Goal: Task Accomplishment & Management: Use online tool/utility

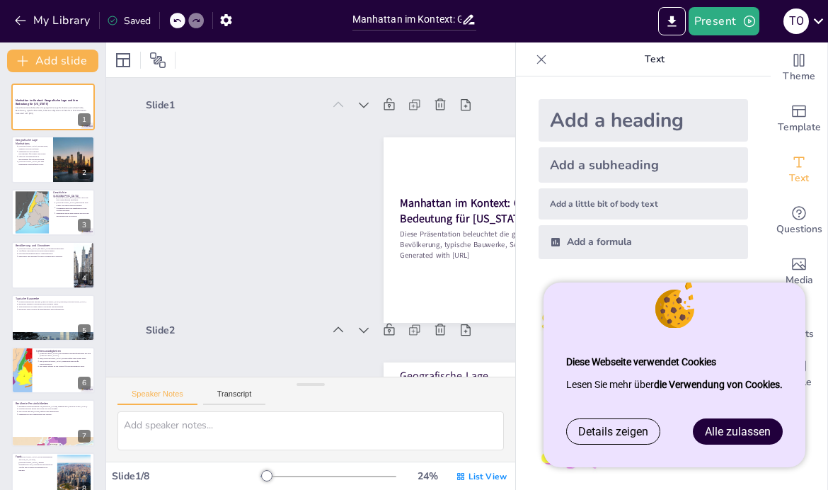
click at [752, 429] on span "Alle zulassen" at bounding box center [738, 431] width 66 height 13
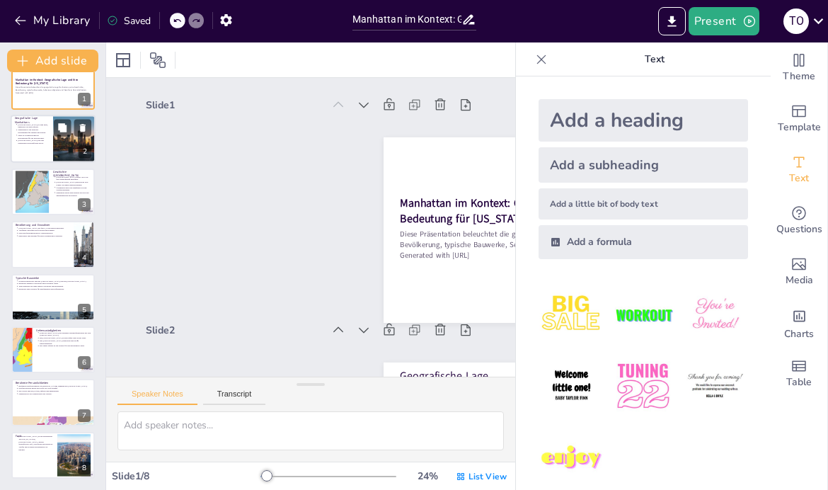
scroll to position [21, 0]
click at [676, 14] on icon "Export to PowerPoint" at bounding box center [672, 21] width 15 height 15
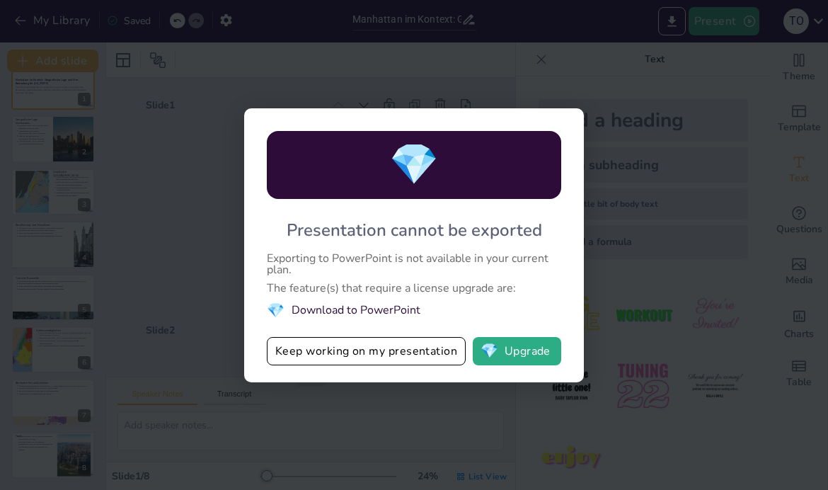
click at [171, 253] on div "💎 Presentation cannot be exported Exporting to PowerPoint is not available in y…" at bounding box center [414, 245] width 828 height 490
click at [285, 351] on button "Keep working on my presentation" at bounding box center [366, 351] width 199 height 28
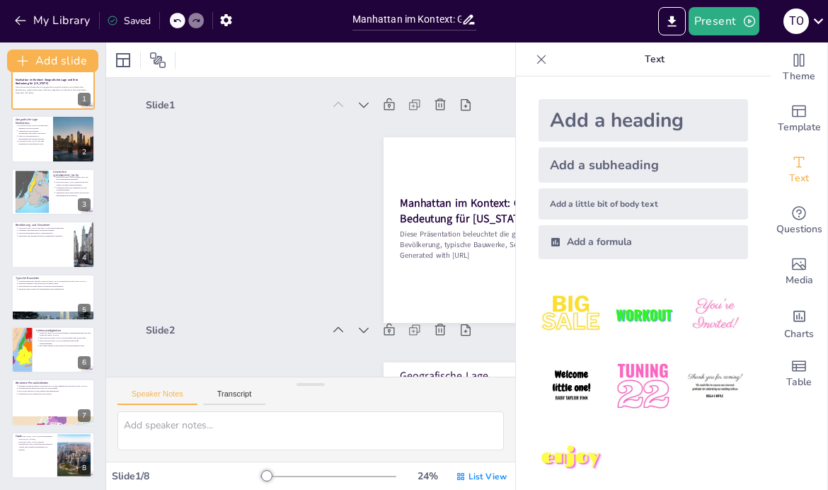
click at [542, 59] on icon at bounding box center [541, 59] width 9 height 9
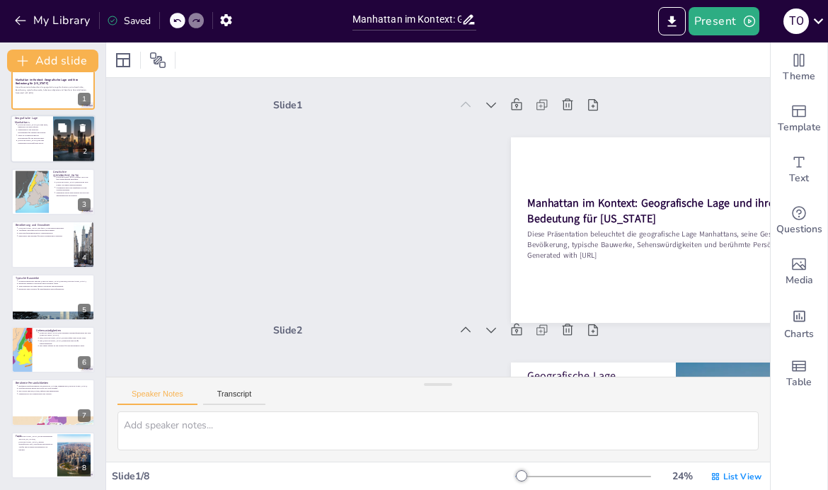
type textarea "Manhattans Lage als Insel zwischen dem Hudson River, East River und Harlem Rive…"
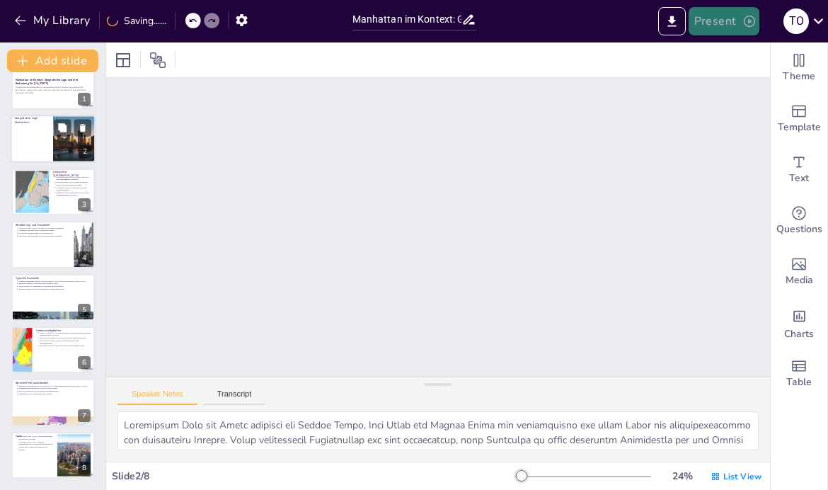
click at [739, 14] on button "Present" at bounding box center [724, 21] width 71 height 28
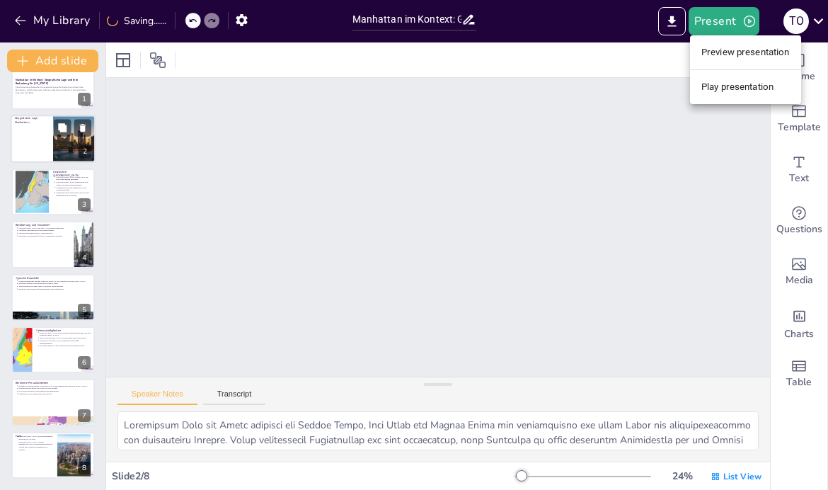
click at [764, 94] on li "Play presentation" at bounding box center [745, 87] width 111 height 23
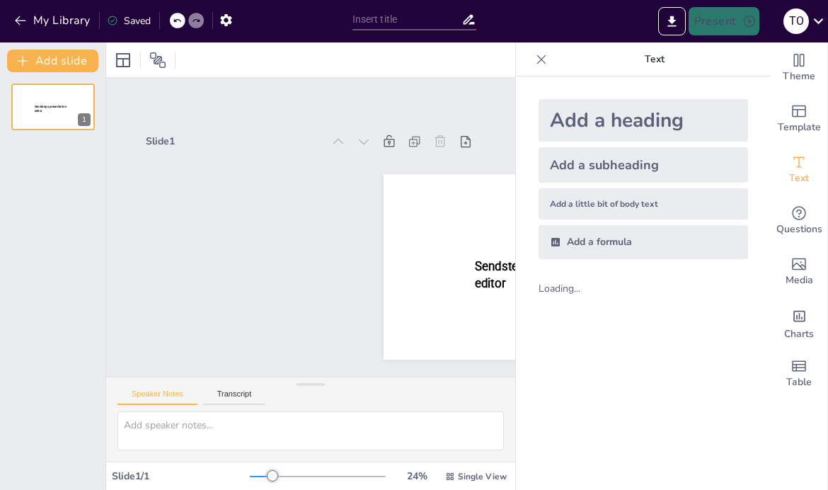
type input "Manhattan im Kontext: Geografische Lage und ihre Bedeutung für [US_STATE]"
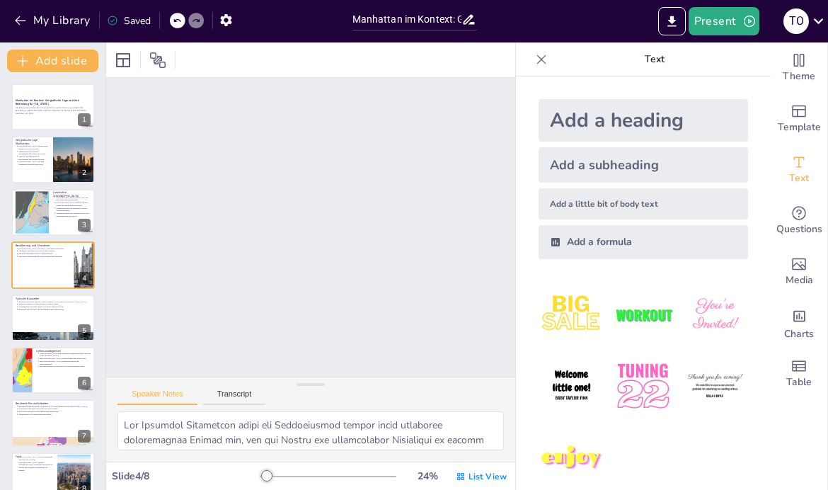
type textarea "Lor ipsu Dolorsitametcons Adipiscing elits doe Temporincididun utlabo Etdolorem…"
click at [823, 28] on icon at bounding box center [818, 20] width 19 height 19
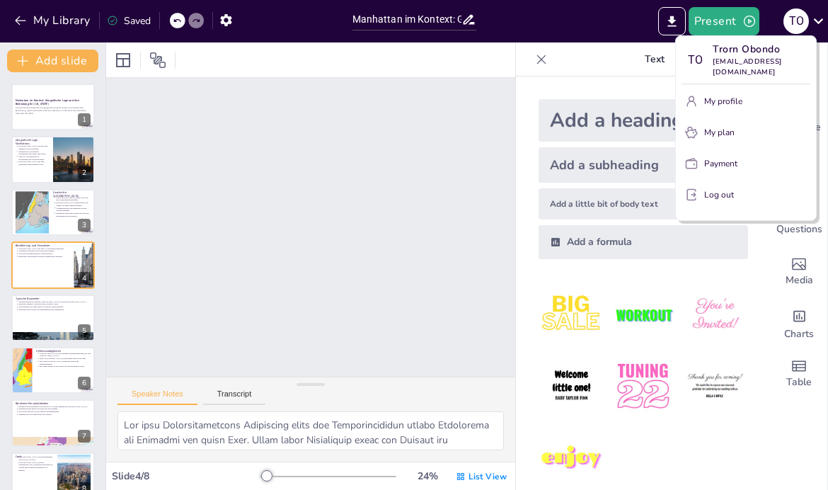
click at [438, 273] on div at bounding box center [414, 245] width 828 height 490
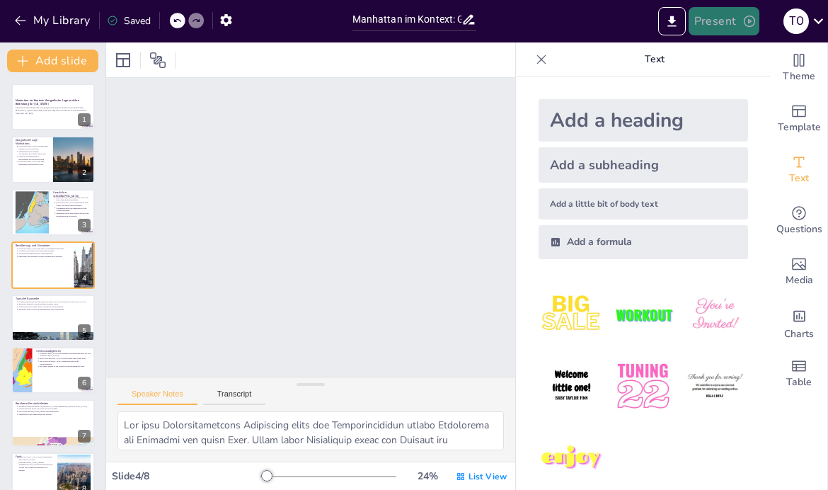
click at [740, 22] on button "Present" at bounding box center [724, 21] width 71 height 28
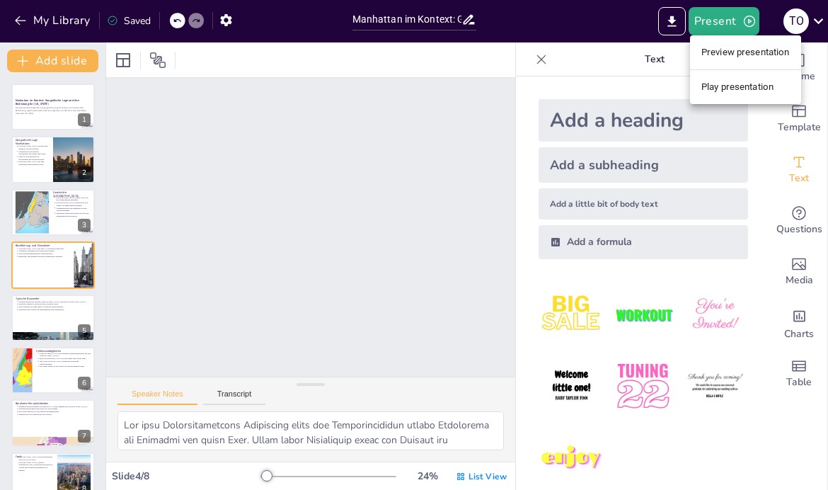
click at [772, 50] on li "Preview presentation" at bounding box center [745, 52] width 111 height 23
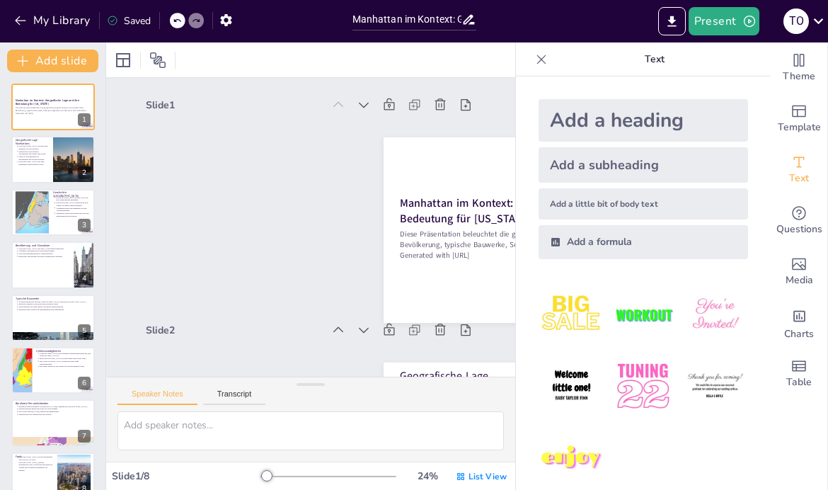
type textarea "Manhattans Lage als Insel zwischen dem Hudson River, East River und Harlem Rive…"
click at [34, 159] on p "Nähe zu Verkehrswegen ist entscheidend für die Entwicklung." at bounding box center [33, 158] width 31 height 6
type textarea "Manhattans Lage als Insel zwischen dem Hudson River, East River und Harlem Rive…"
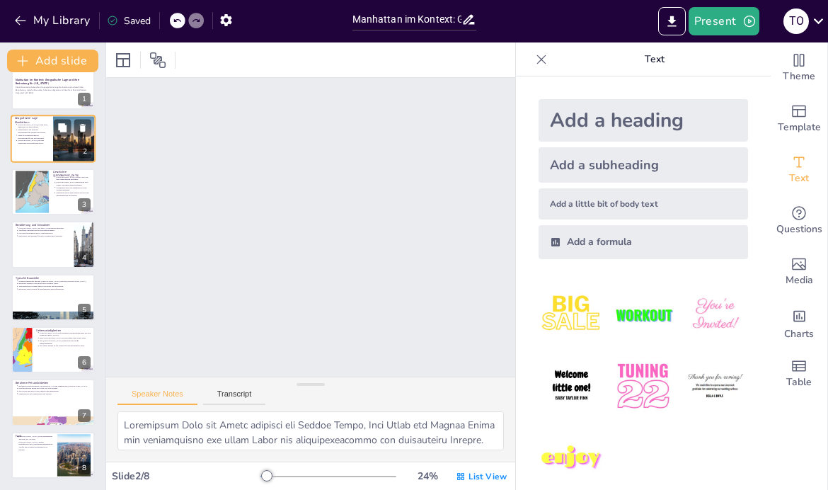
scroll to position [21, 0]
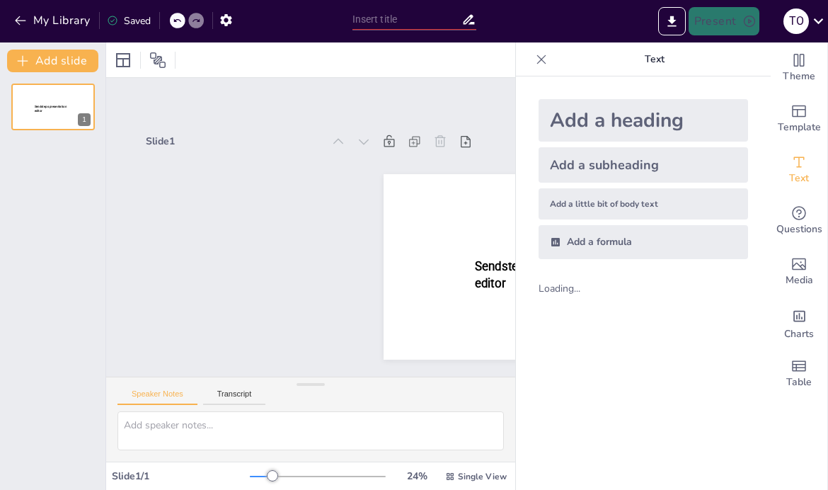
type input "Manhattan im Kontext: Geografische Lage und ihre Bedeutung für [US_STATE]"
